Goal: Task Accomplishment & Management: Complete application form

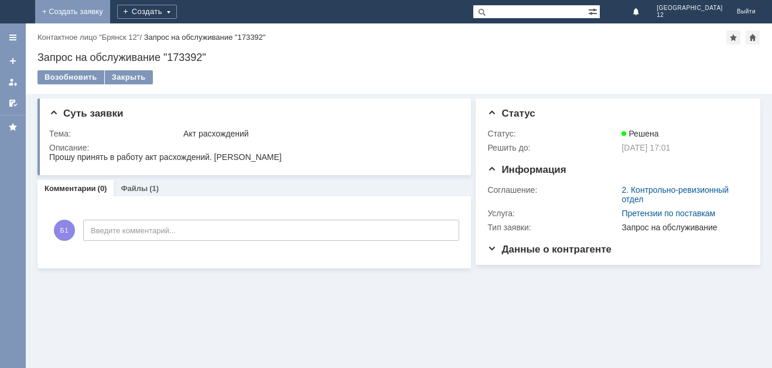
click at [110, 17] on link "+ Создать заявку" at bounding box center [72, 11] width 75 height 23
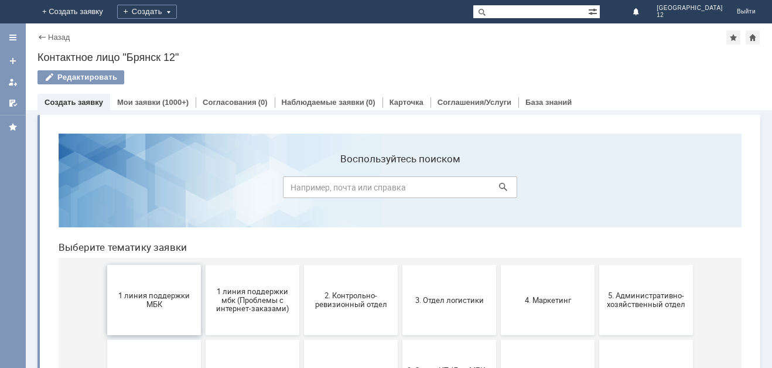
click at [145, 298] on span "1 линия поддержки МБК" at bounding box center [154, 300] width 87 height 18
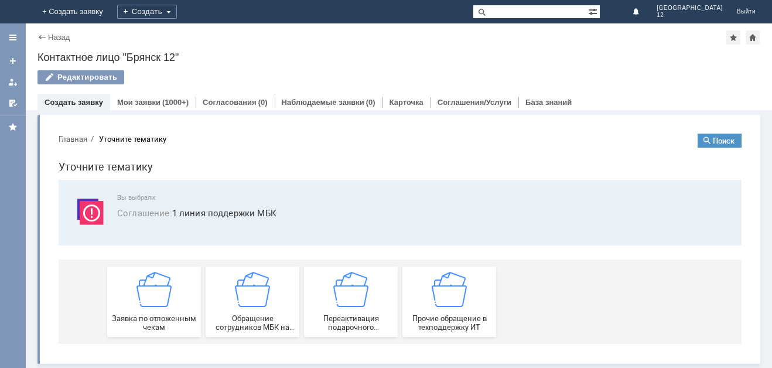
click at [145, 298] on img at bounding box center [153, 289] width 35 height 35
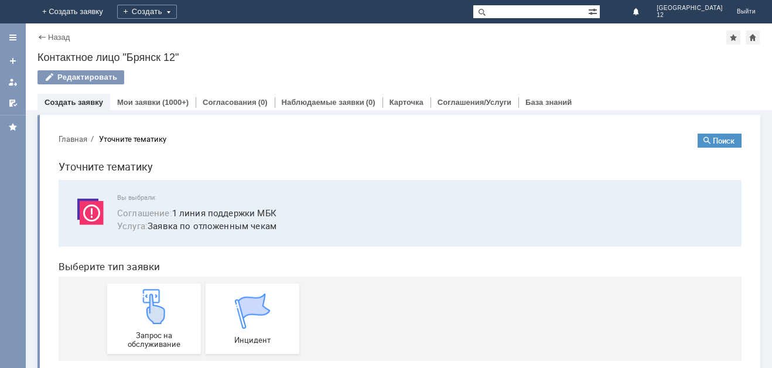
click at [145, 298] on img at bounding box center [153, 306] width 35 height 35
click at [151, 317] on img at bounding box center [153, 306] width 35 height 35
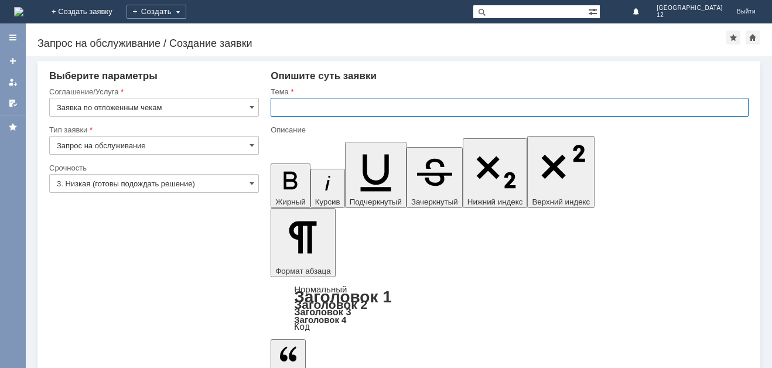
click at [278, 104] on input "text" at bounding box center [510, 107] width 478 height 19
type input "Отл чек"
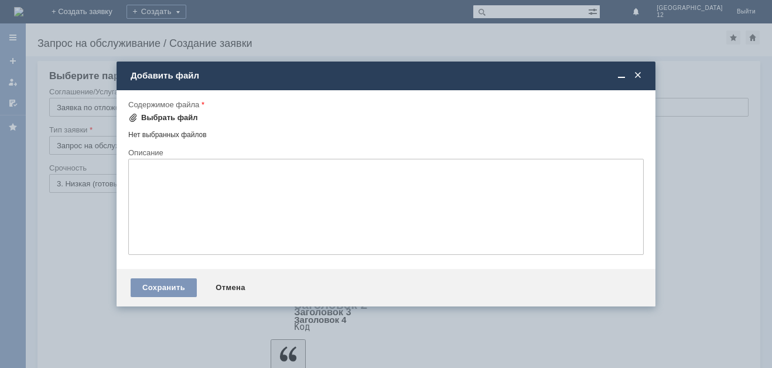
click at [140, 116] on div "Выбрать файл" at bounding box center [163, 117] width 70 height 9
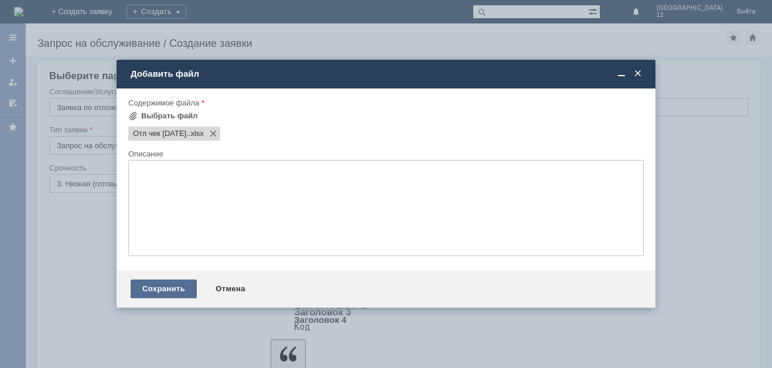
click at [141, 292] on div "Сохранить" at bounding box center [164, 288] width 66 height 19
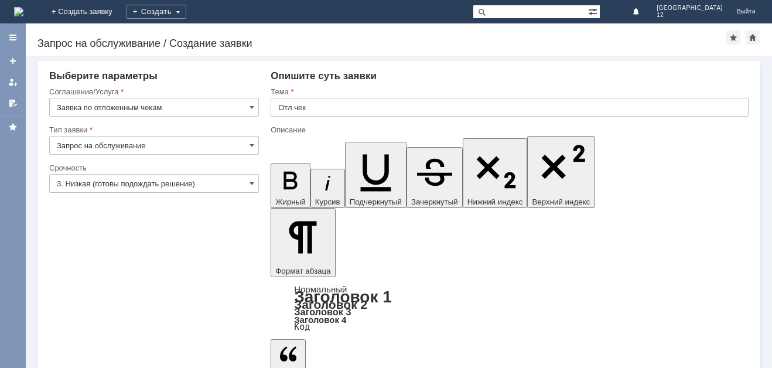
click at [286, 104] on input "text" at bounding box center [510, 107] width 478 height 19
type input "Отл чек"
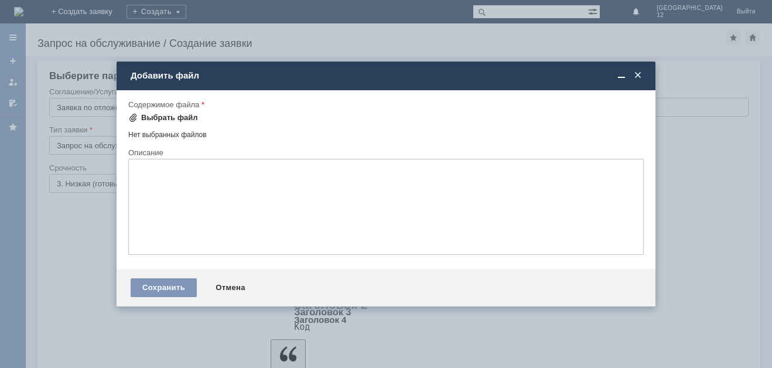
click at [145, 117] on div "Выбрать файл" at bounding box center [169, 117] width 57 height 9
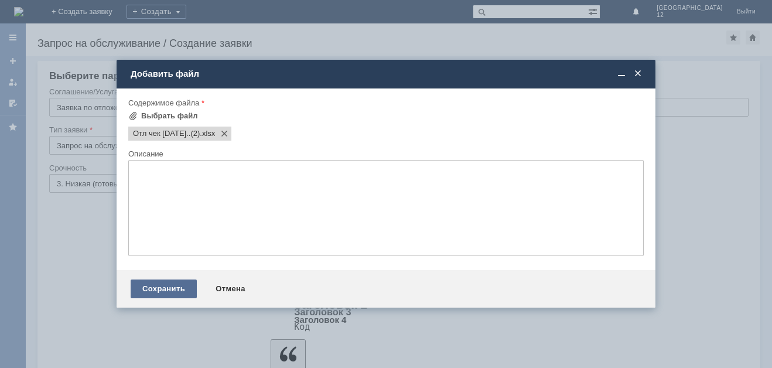
click at [162, 293] on div "Сохранить" at bounding box center [164, 288] width 66 height 19
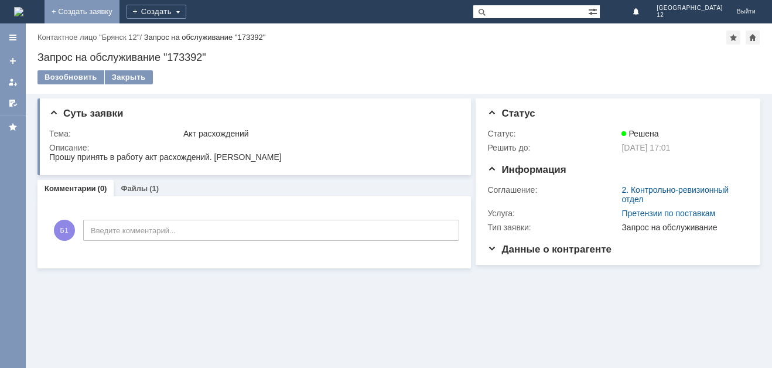
click at [119, 9] on link "+ Создать заявку" at bounding box center [82, 11] width 75 height 23
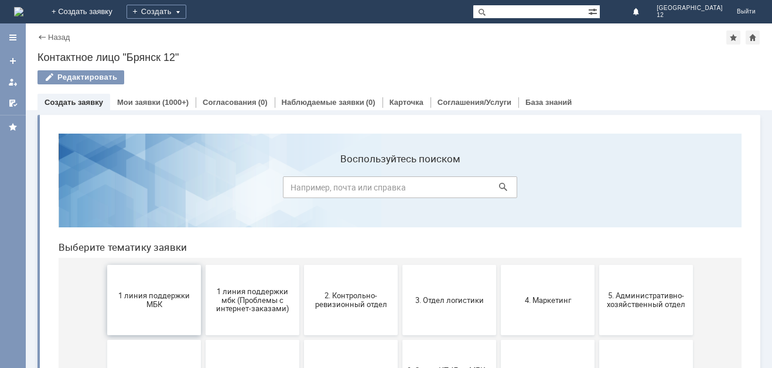
click at [151, 306] on span "1 линия поддержки МБК" at bounding box center [154, 300] width 87 height 18
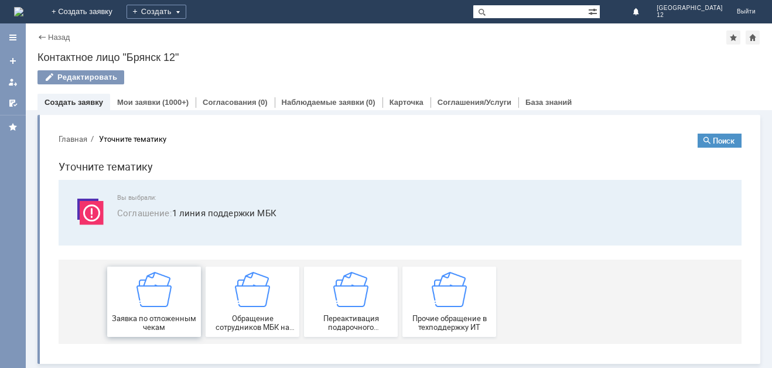
click at [151, 300] on img at bounding box center [153, 289] width 35 height 35
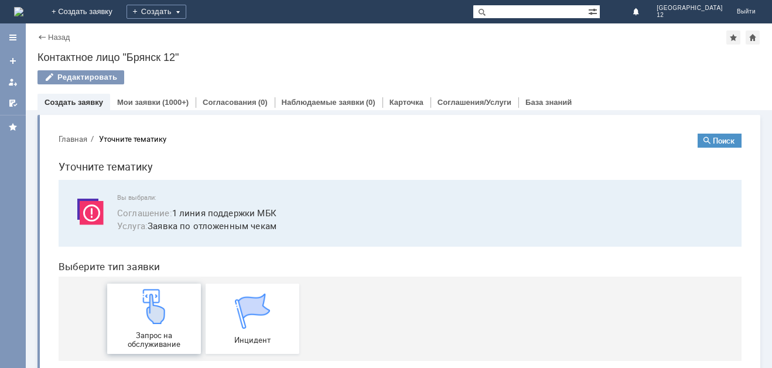
click at [151, 300] on img at bounding box center [153, 306] width 35 height 35
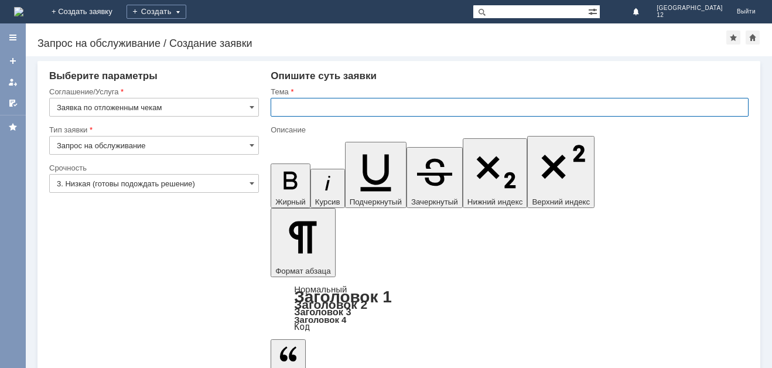
click at [282, 102] on input "text" at bounding box center [510, 107] width 478 height 19
type input "Отл чек"
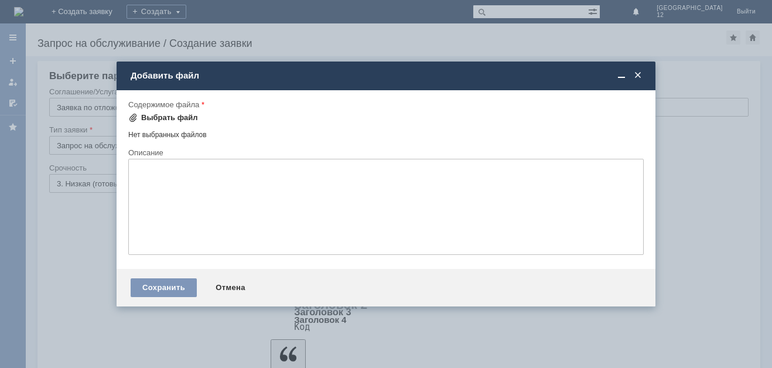
click at [163, 117] on div "Выбрать файл" at bounding box center [169, 117] width 57 height 9
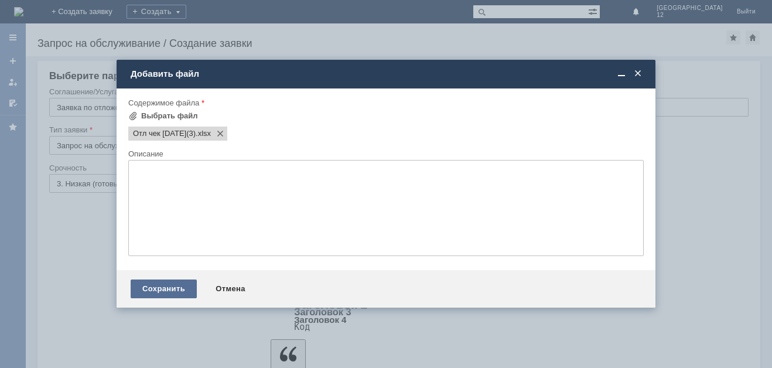
click at [155, 290] on div "Сохранить" at bounding box center [164, 288] width 66 height 19
